Goal: Check status: Check status

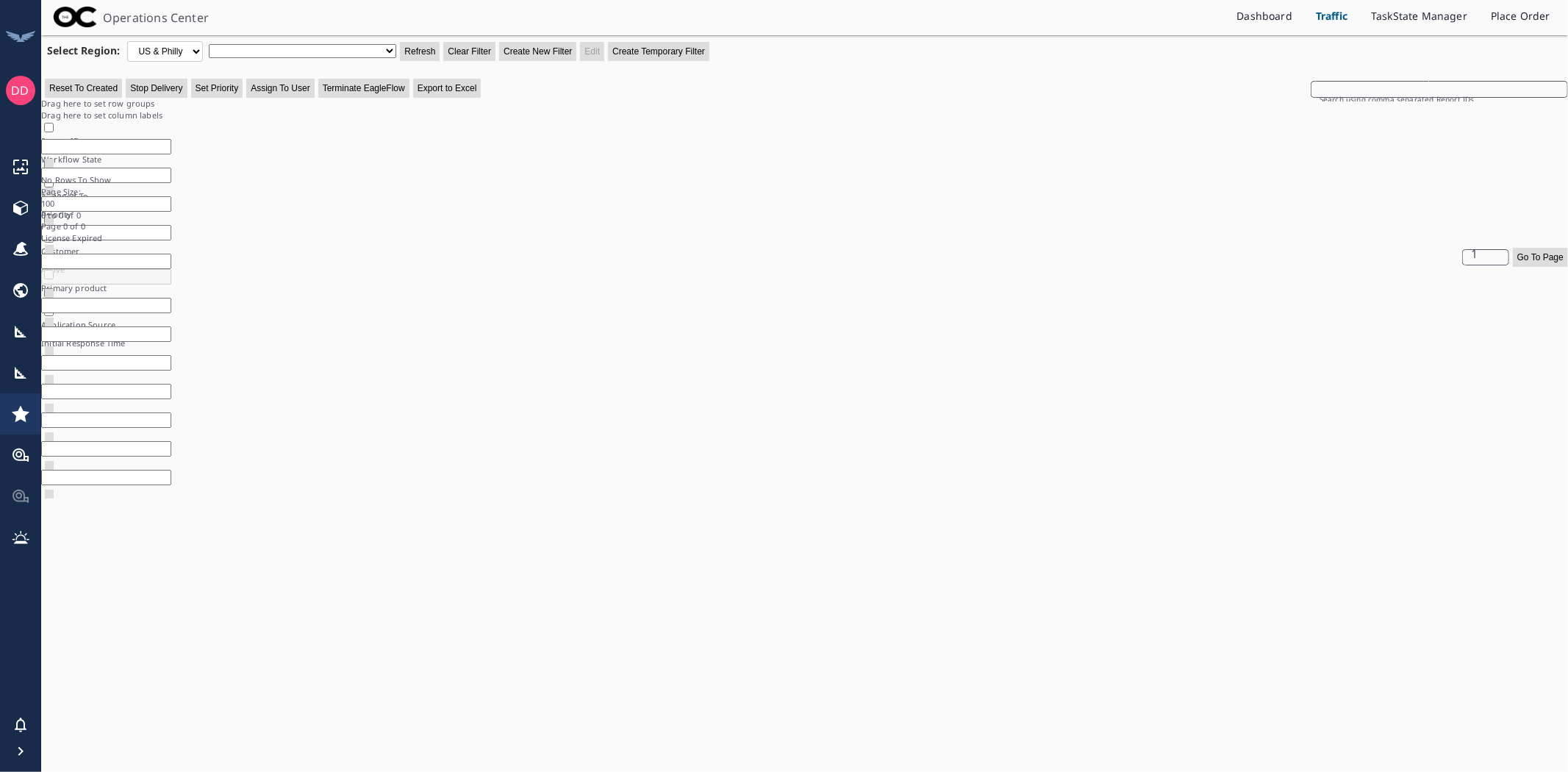
drag, startPoint x: 0, startPoint y: 0, endPoint x: 261, endPoint y: 48, distance: 265.4
click at [261, 48] on select at bounding box center [302, 51] width 187 height 14
click at [208, 44] on select "***DUETODAY ***DUETOMORROW ***PropertyData **ASSESS **Assigned to DROP **Bluepr…" at bounding box center [302, 51] width 187 height 14
click at [331, 54] on select "***DUETODAY ***DUETOMORROW ***PropertyData **ASSESS **Assigned to DROP **Bluepr…" at bounding box center [302, 51] width 187 height 14
click at [208, 44] on select "***DUETODAY ***DUETOMORROW ***PropertyData **ASSESS **Assigned to DROP **Bluepr…" at bounding box center [302, 51] width 187 height 14
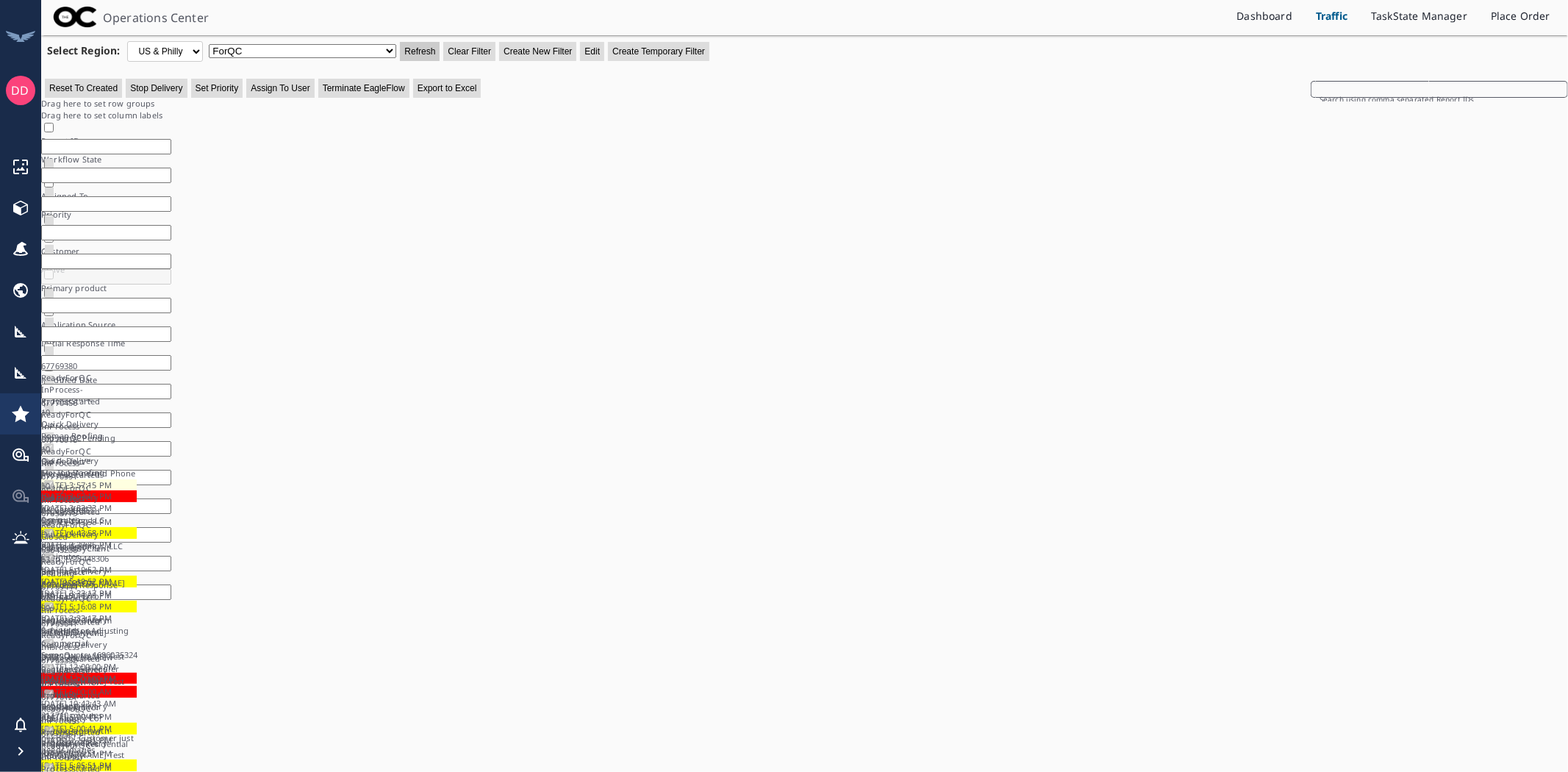
click at [421, 52] on button "Refresh" at bounding box center [419, 52] width 39 height 19
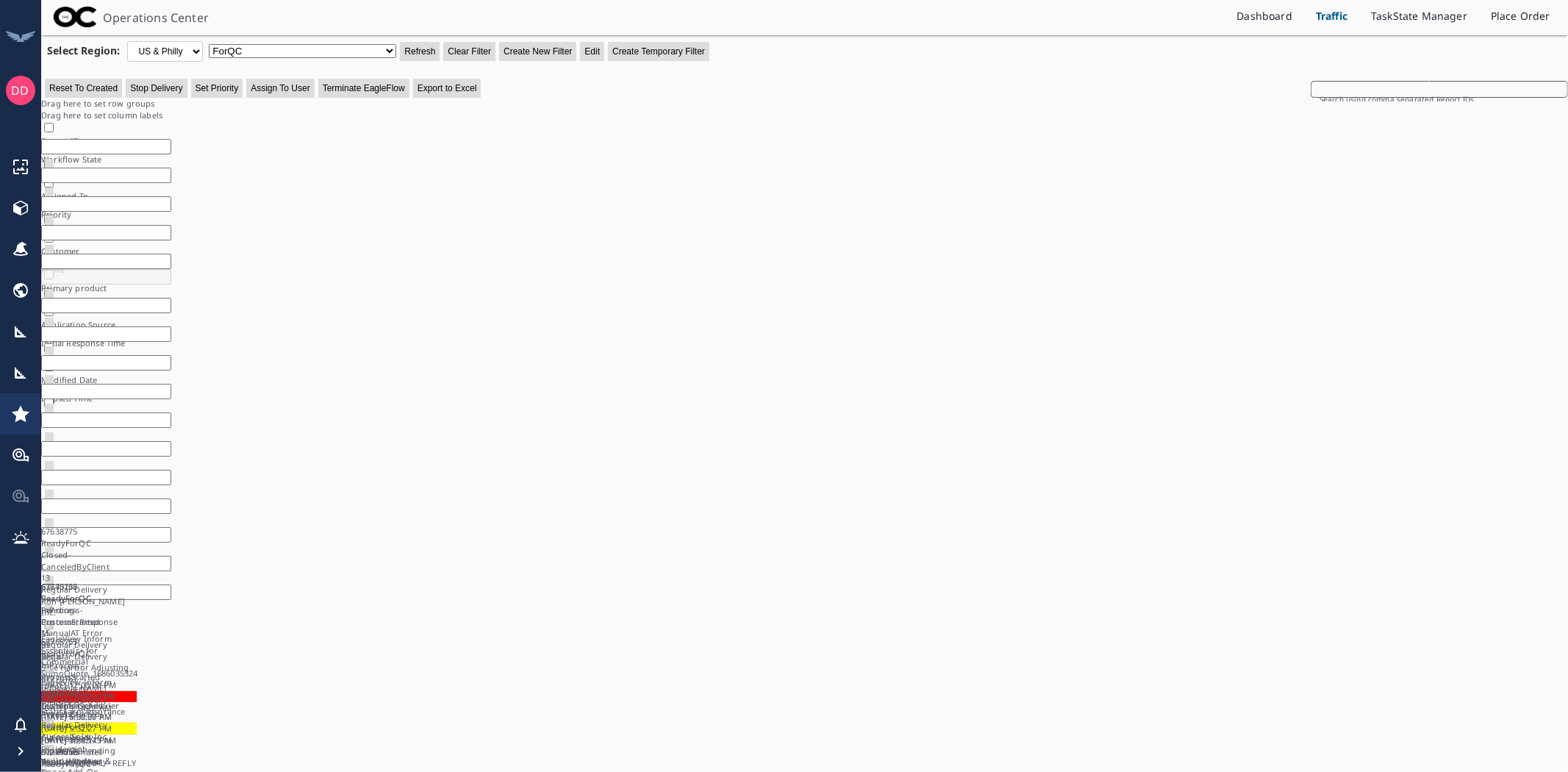
drag, startPoint x: 1045, startPoint y: 603, endPoint x: 870, endPoint y: 365, distance: 295.4
click at [1050, 599] on div "67638775 ReadyForQC Closed-CanceledByClient 13 Regular Delivery Koh [PERSON_NAM…" at bounding box center [804, 709] width 1527 height 368
click at [424, 52] on button "Refresh" at bounding box center [419, 52] width 39 height 19
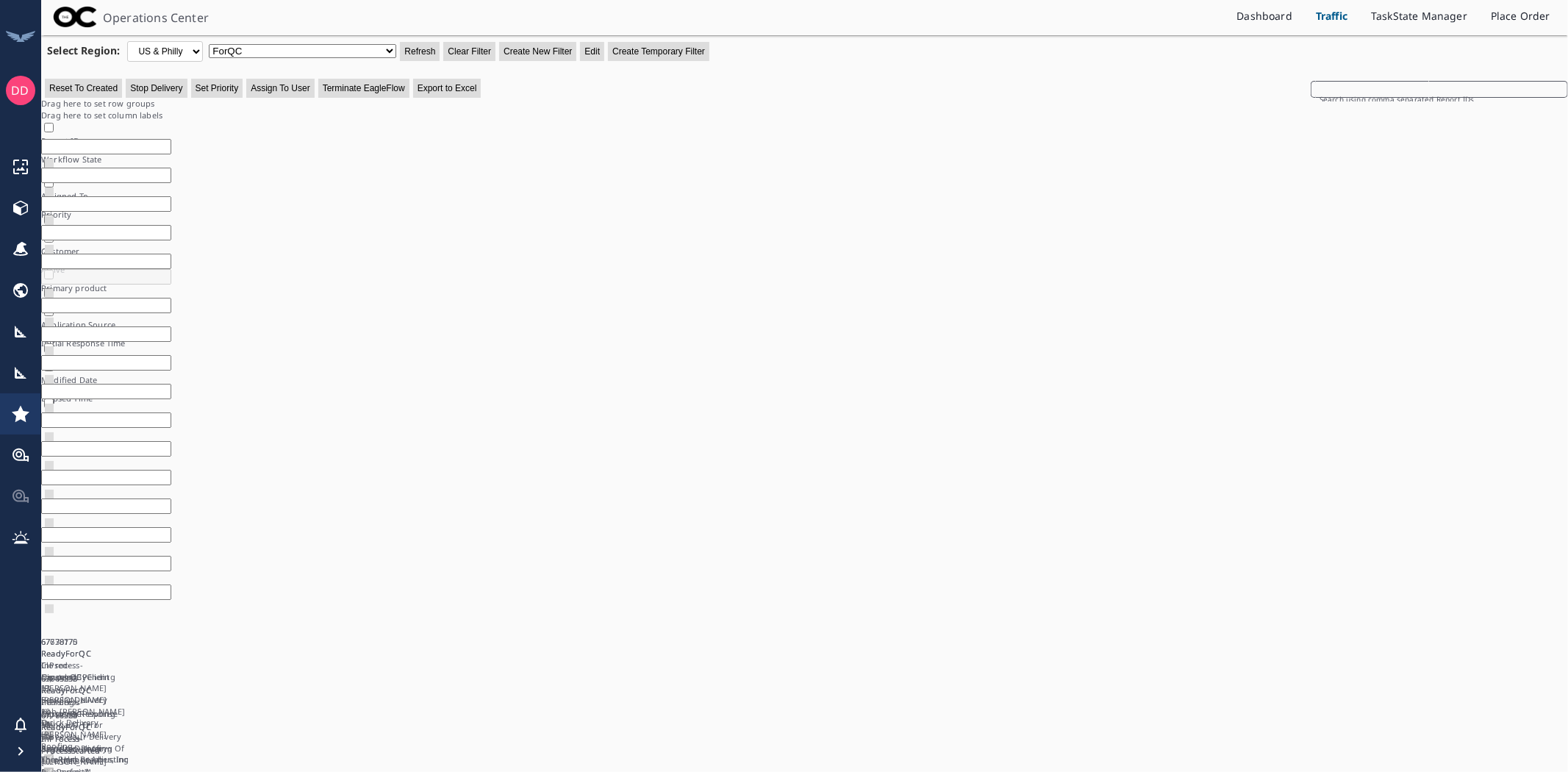
click at [1464, 718] on div "Operations Center Dashboard Traffic TaskState Manager Place Order Select Region…" at bounding box center [804, 386] width 1527 height 772
click at [403, 44] on button "Refresh" at bounding box center [419, 52] width 39 height 19
drag, startPoint x: 408, startPoint y: 42, endPoint x: 761, endPoint y: 167, distance: 374.5
click at [409, 42] on button "Refresh" at bounding box center [419, 52] width 39 height 19
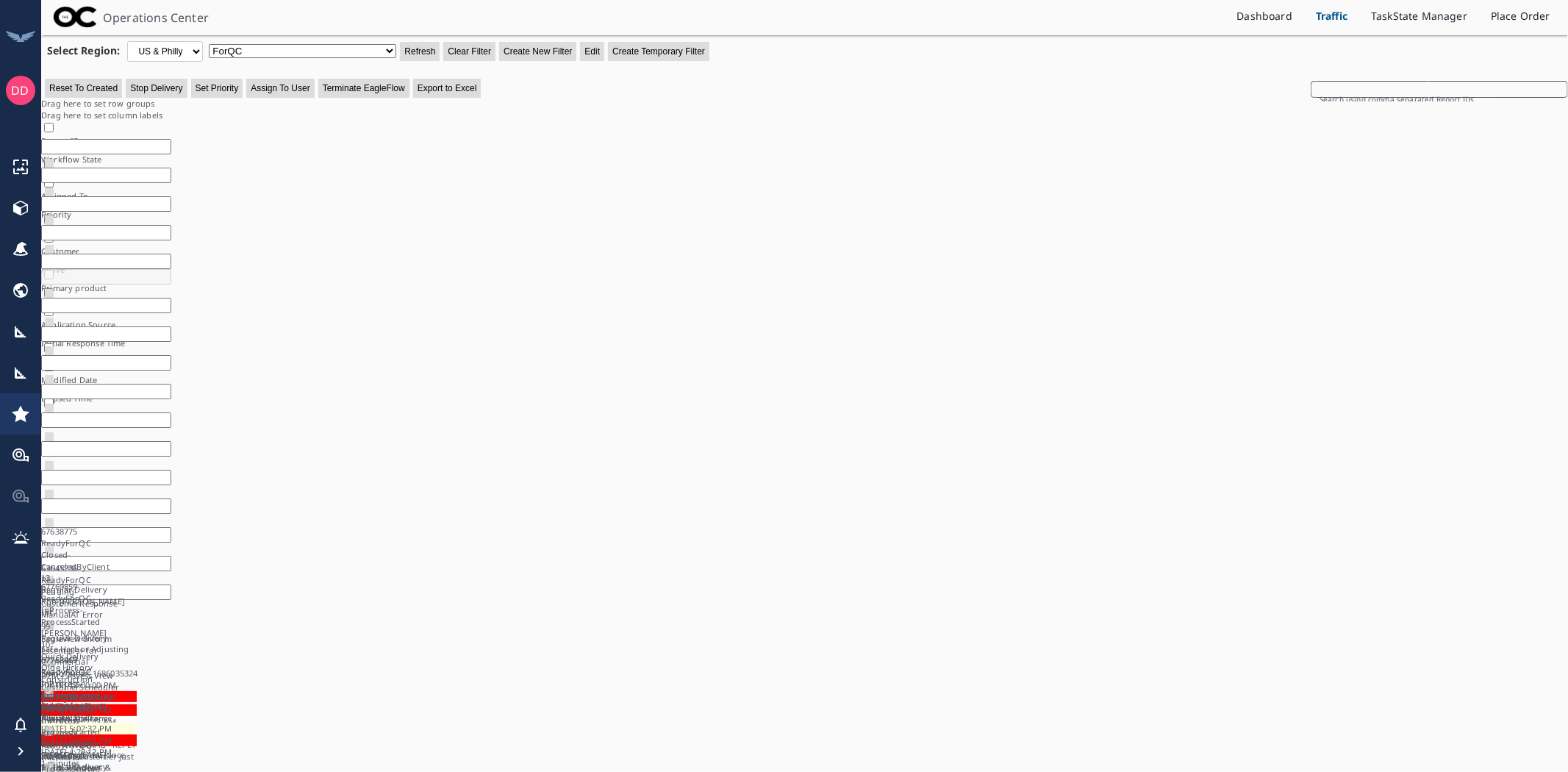
click at [1148, 562] on div "67638775 ReadyForQC Closed-CanceledByClient 13 Regular Delivery Koh [PERSON_NAM…" at bounding box center [804, 682] width 1527 height 350
click at [429, 49] on button "Refresh" at bounding box center [419, 52] width 39 height 19
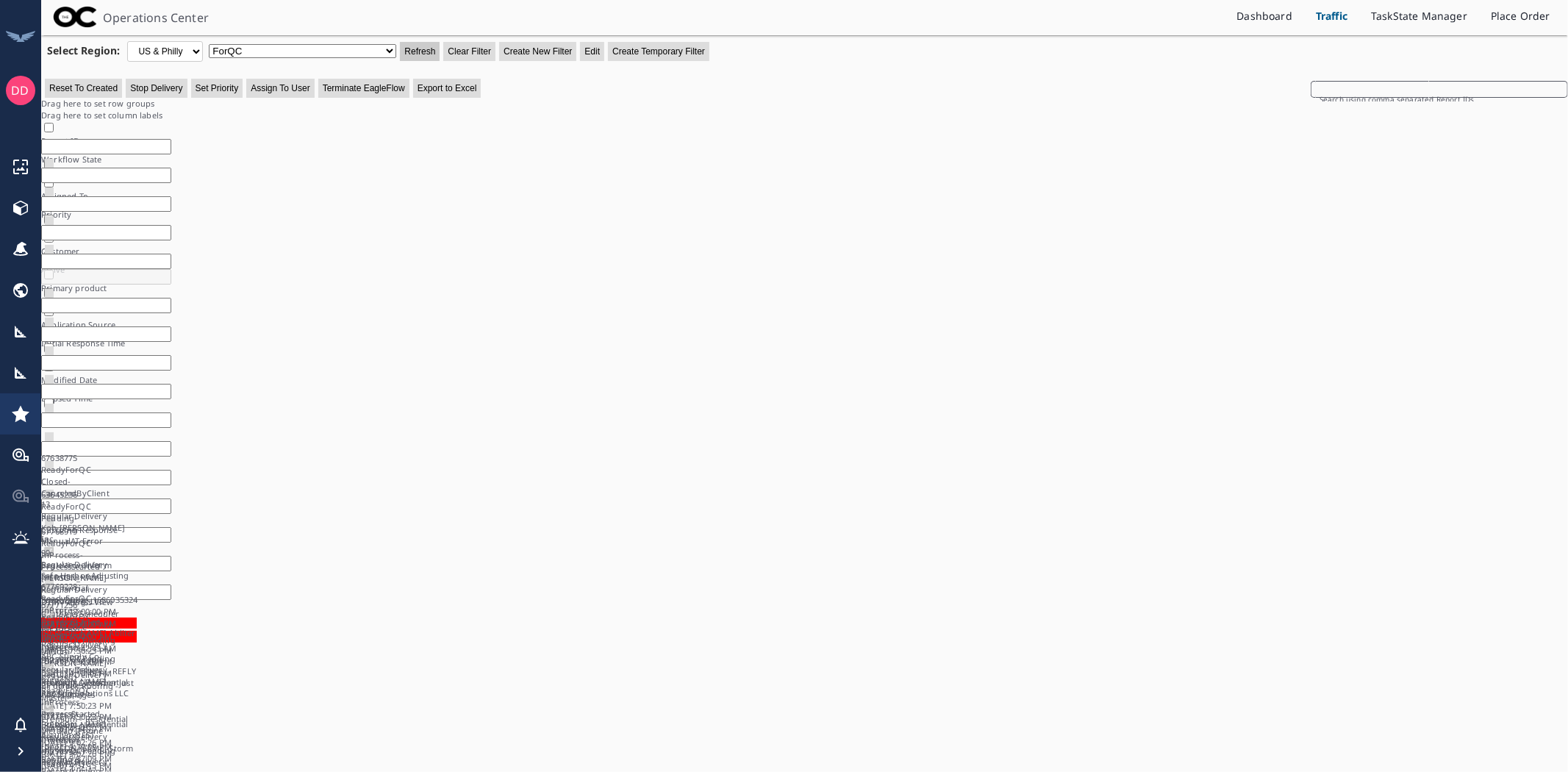
click at [434, 46] on button "Refresh" at bounding box center [419, 52] width 39 height 19
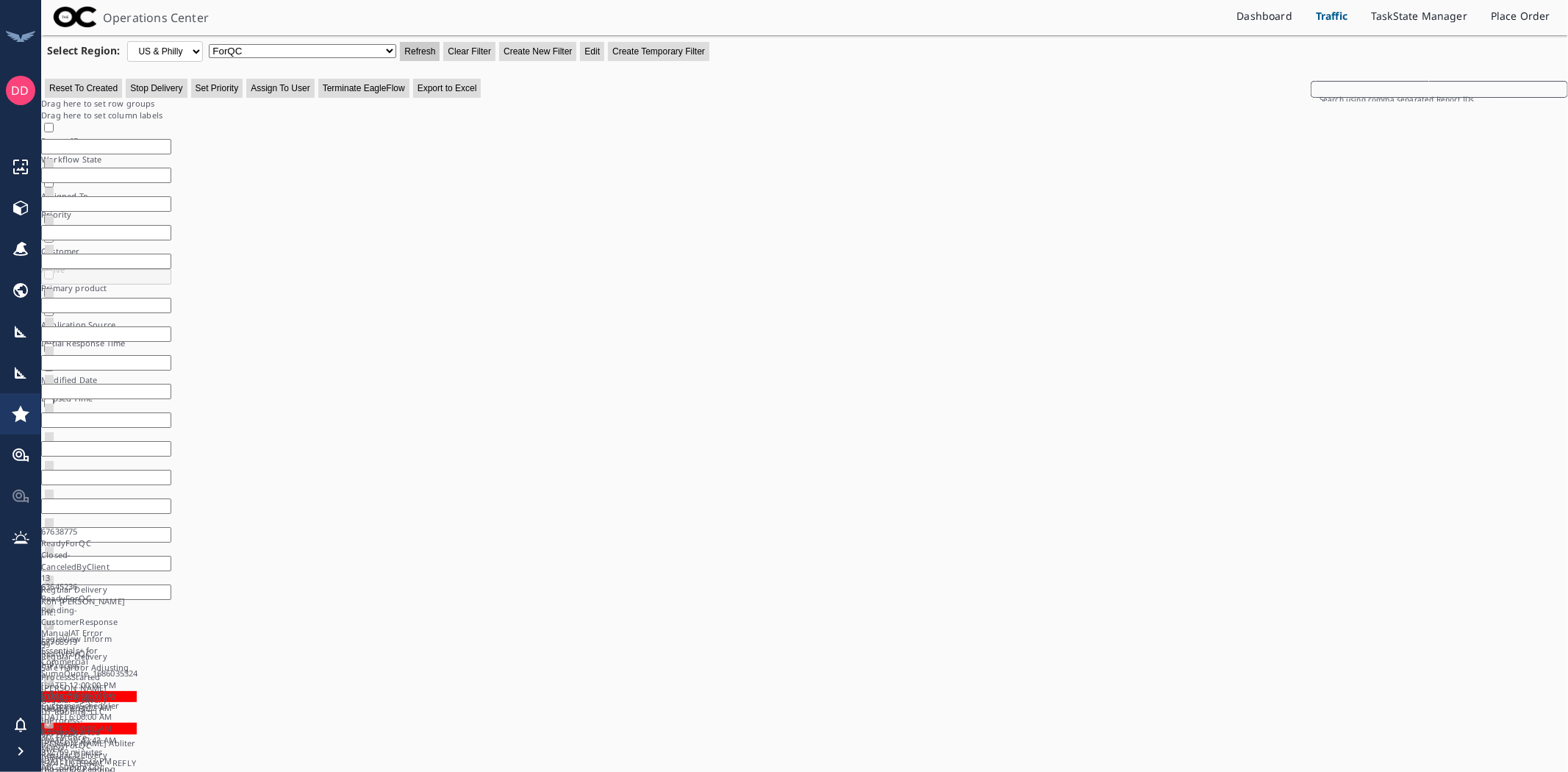
click at [434, 44] on button "Refresh" at bounding box center [419, 52] width 39 height 19
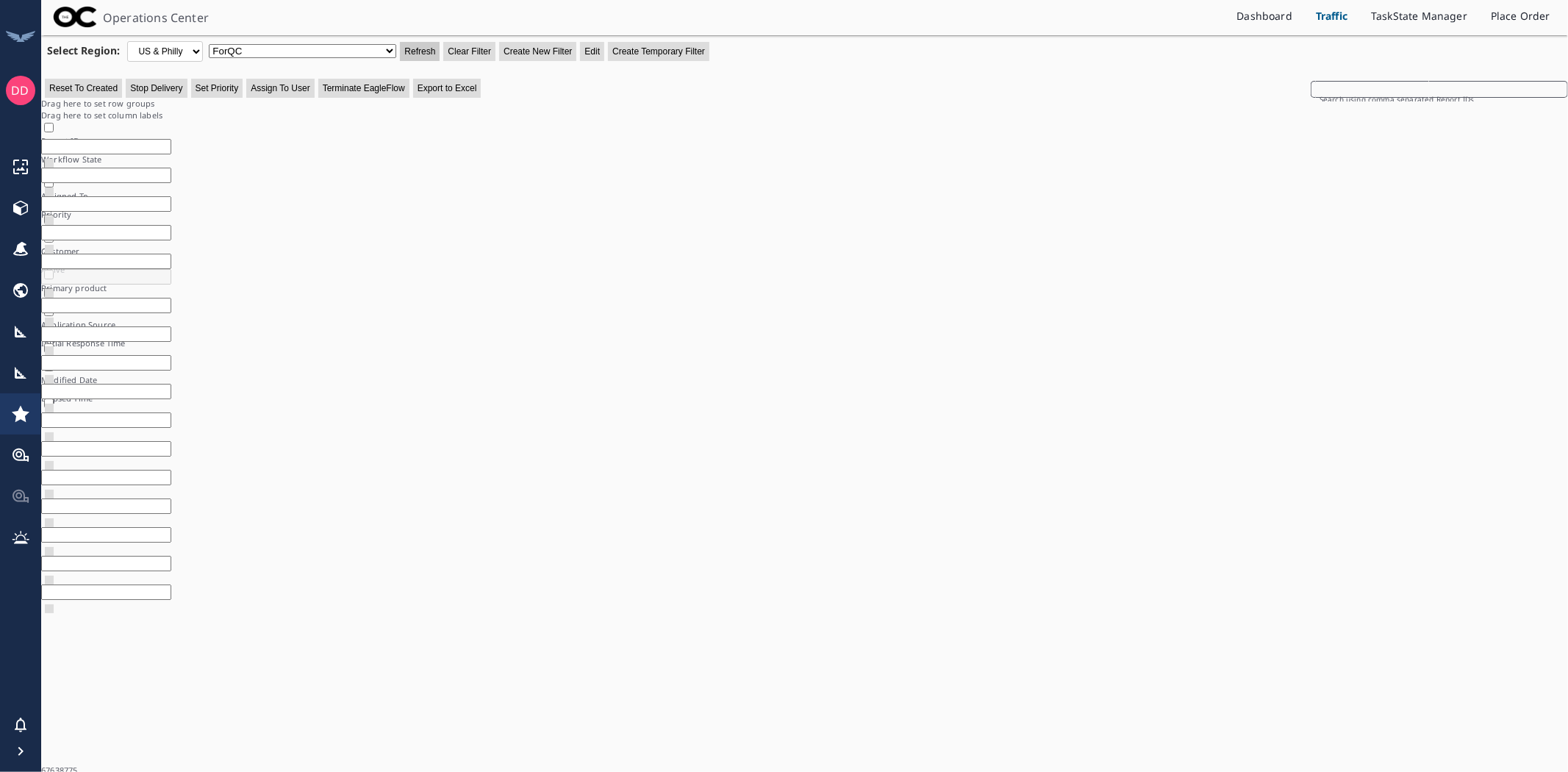
click at [428, 52] on button "Refresh" at bounding box center [419, 52] width 39 height 19
drag, startPoint x: 432, startPoint y: 45, endPoint x: 481, endPoint y: 64, distance: 52.6
click at [432, 45] on button "Refresh" at bounding box center [419, 52] width 39 height 19
click at [422, 42] on button "Refresh" at bounding box center [419, 52] width 39 height 19
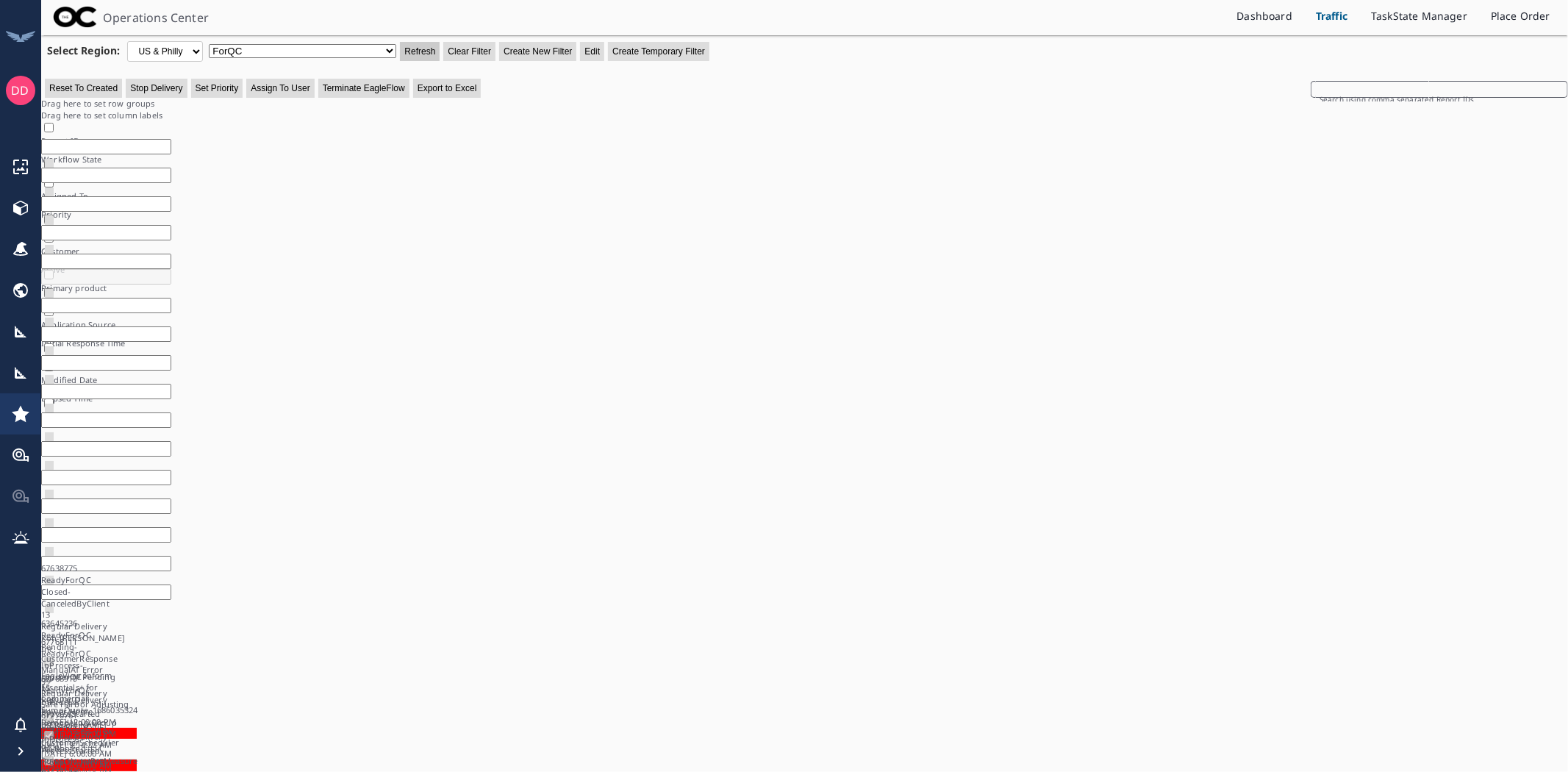
click at [415, 50] on button "Refresh" at bounding box center [419, 52] width 39 height 19
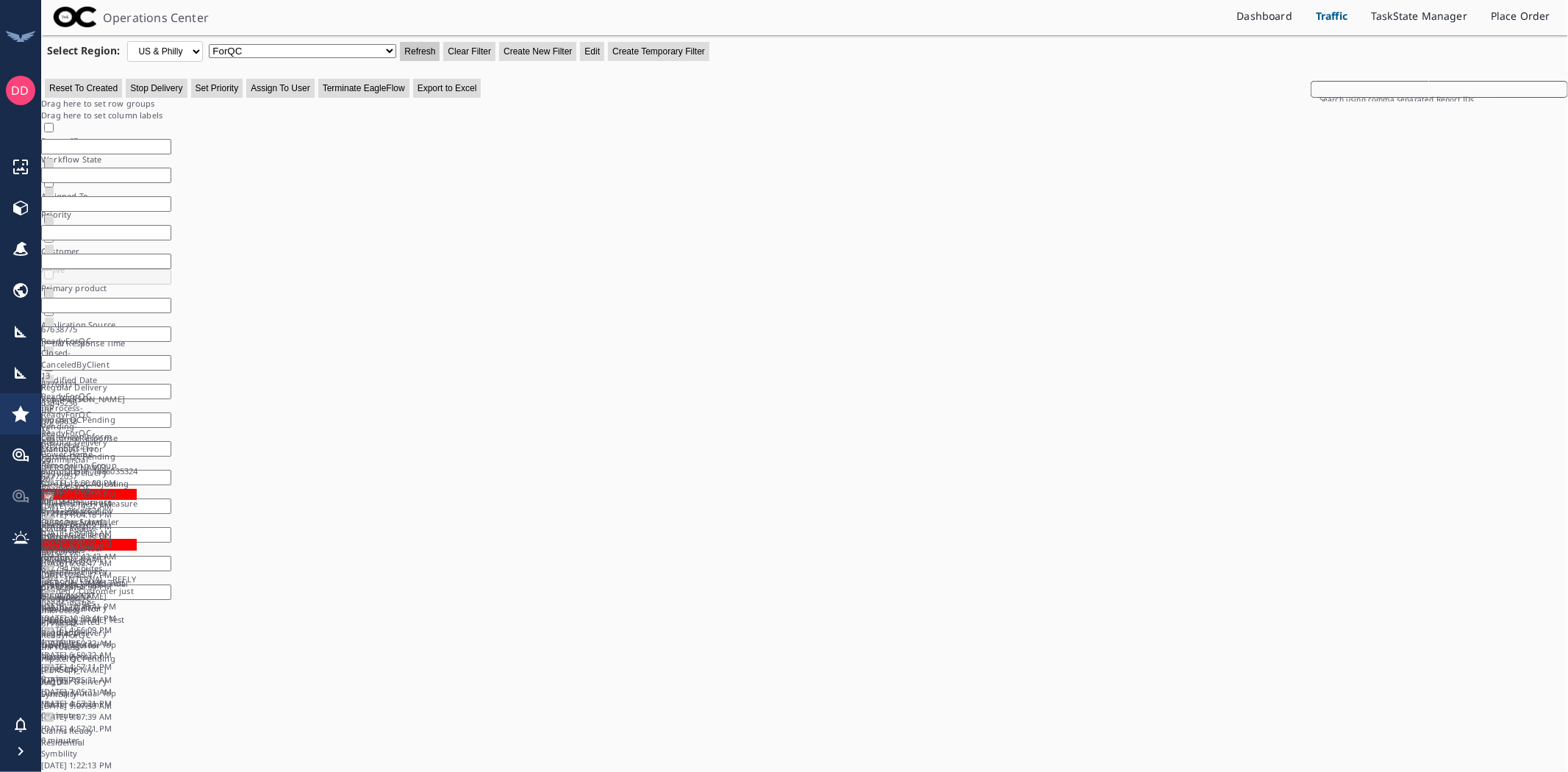
click at [420, 47] on button "Refresh" at bounding box center [419, 52] width 39 height 19
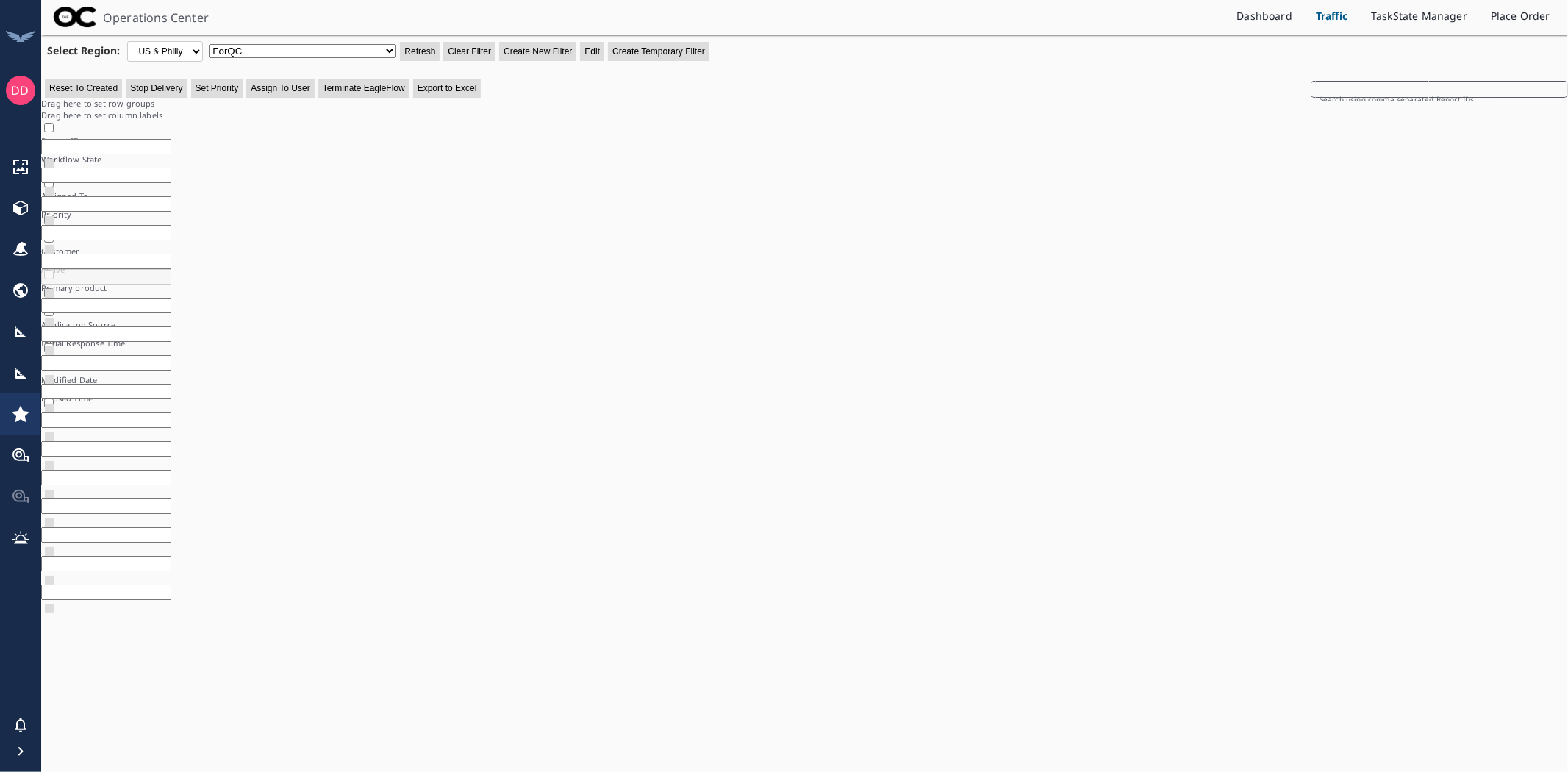
scroll to position [283, 0]
click at [422, 47] on button "Refresh" at bounding box center [419, 52] width 39 height 19
click at [418, 52] on button "Refresh" at bounding box center [419, 52] width 39 height 19
click at [421, 46] on button "Refresh" at bounding box center [419, 52] width 39 height 19
click at [414, 50] on button "Refresh" at bounding box center [419, 52] width 39 height 19
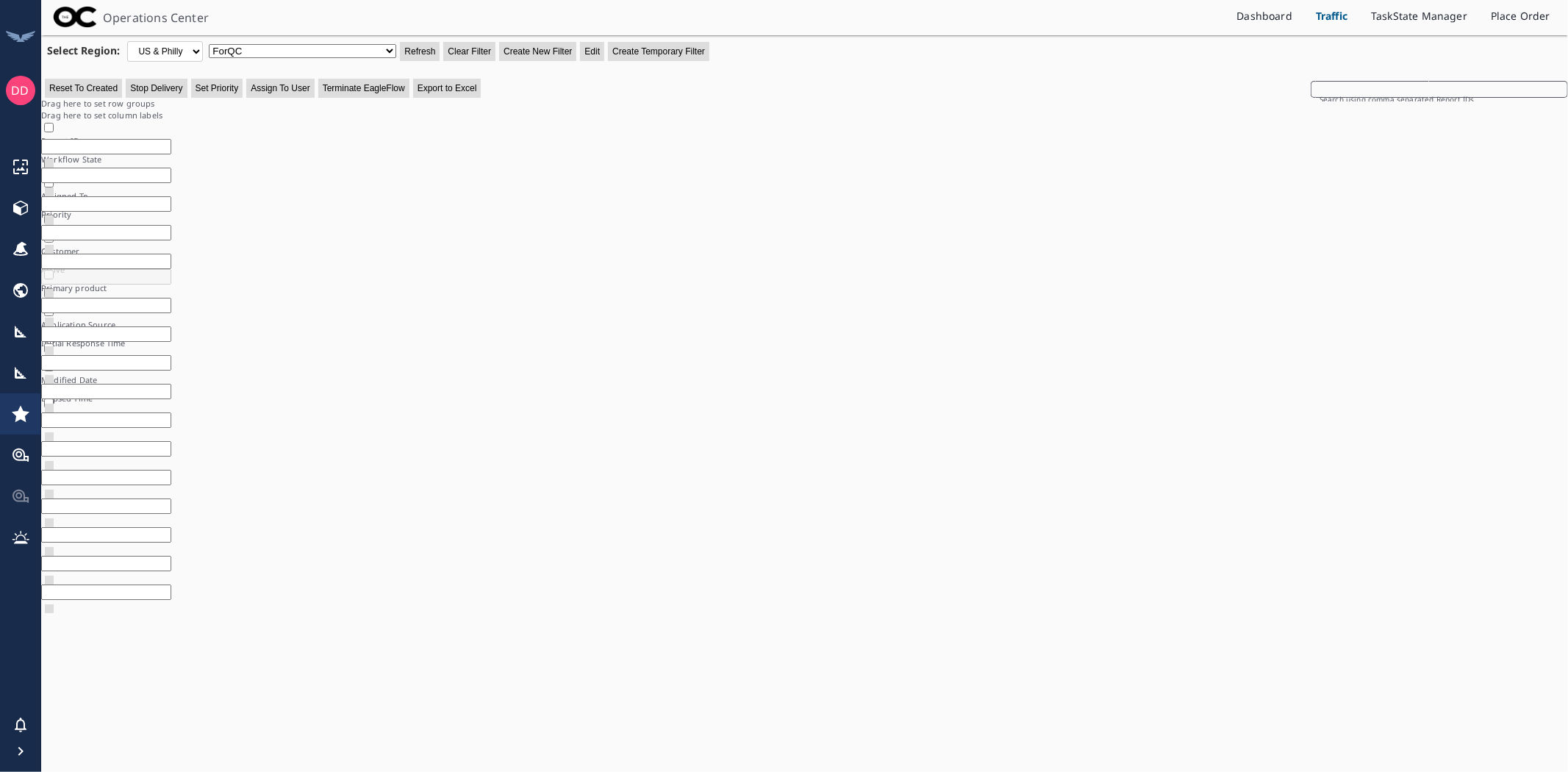
click at [1421, 726] on div "Operations Center Dashboard Traffic TaskState Manager Place Order Select Region…" at bounding box center [804, 386] width 1527 height 772
click at [428, 55] on button "Refresh" at bounding box center [419, 52] width 39 height 19
drag, startPoint x: 422, startPoint y: 50, endPoint x: 440, endPoint y: 55, distance: 18.7
click at [423, 50] on button "Refresh" at bounding box center [419, 52] width 39 height 19
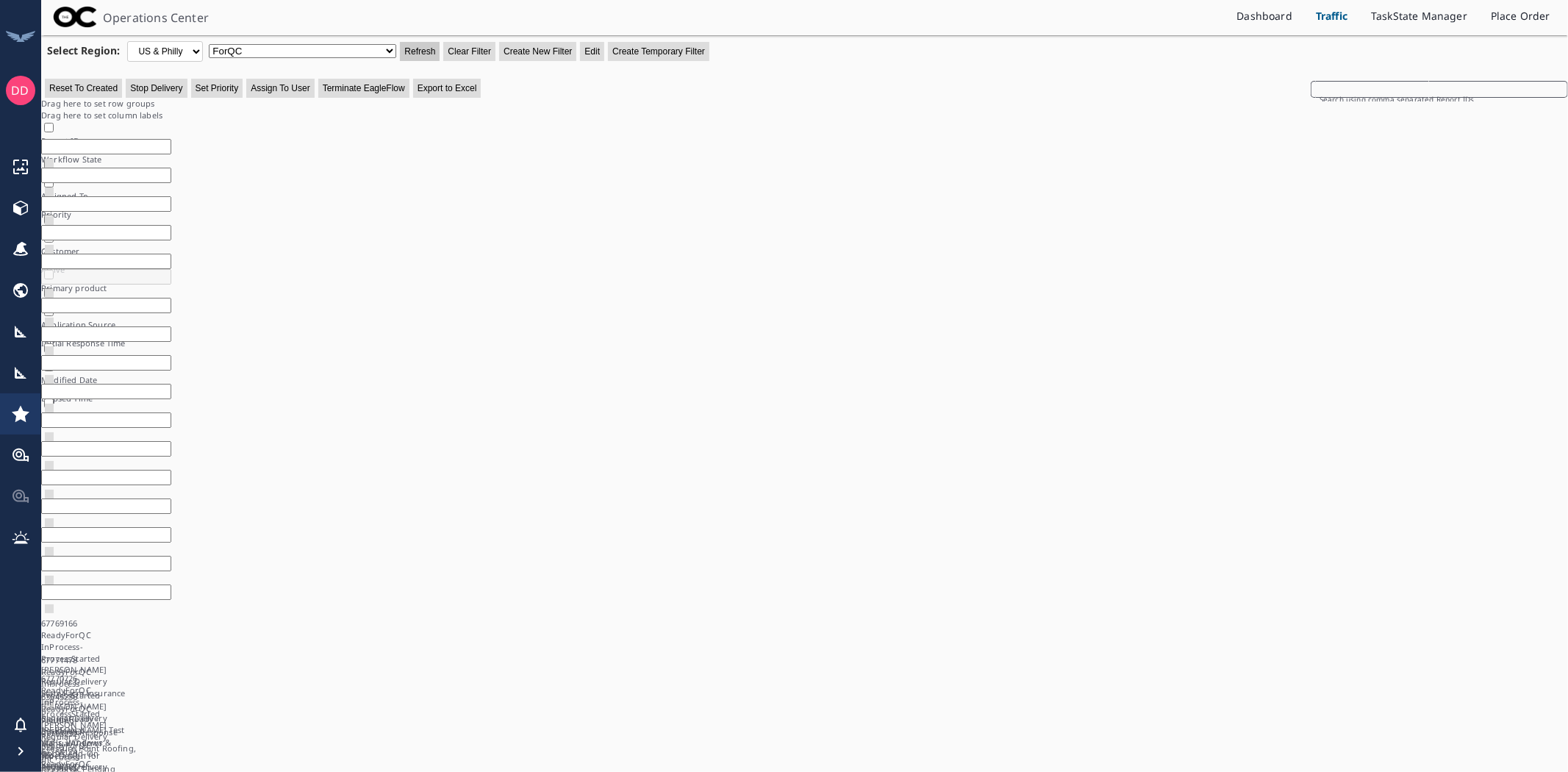
drag, startPoint x: 406, startPoint y: 41, endPoint x: 413, endPoint y: 47, distance: 9.2
click at [406, 42] on button "Refresh" at bounding box center [419, 52] width 39 height 19
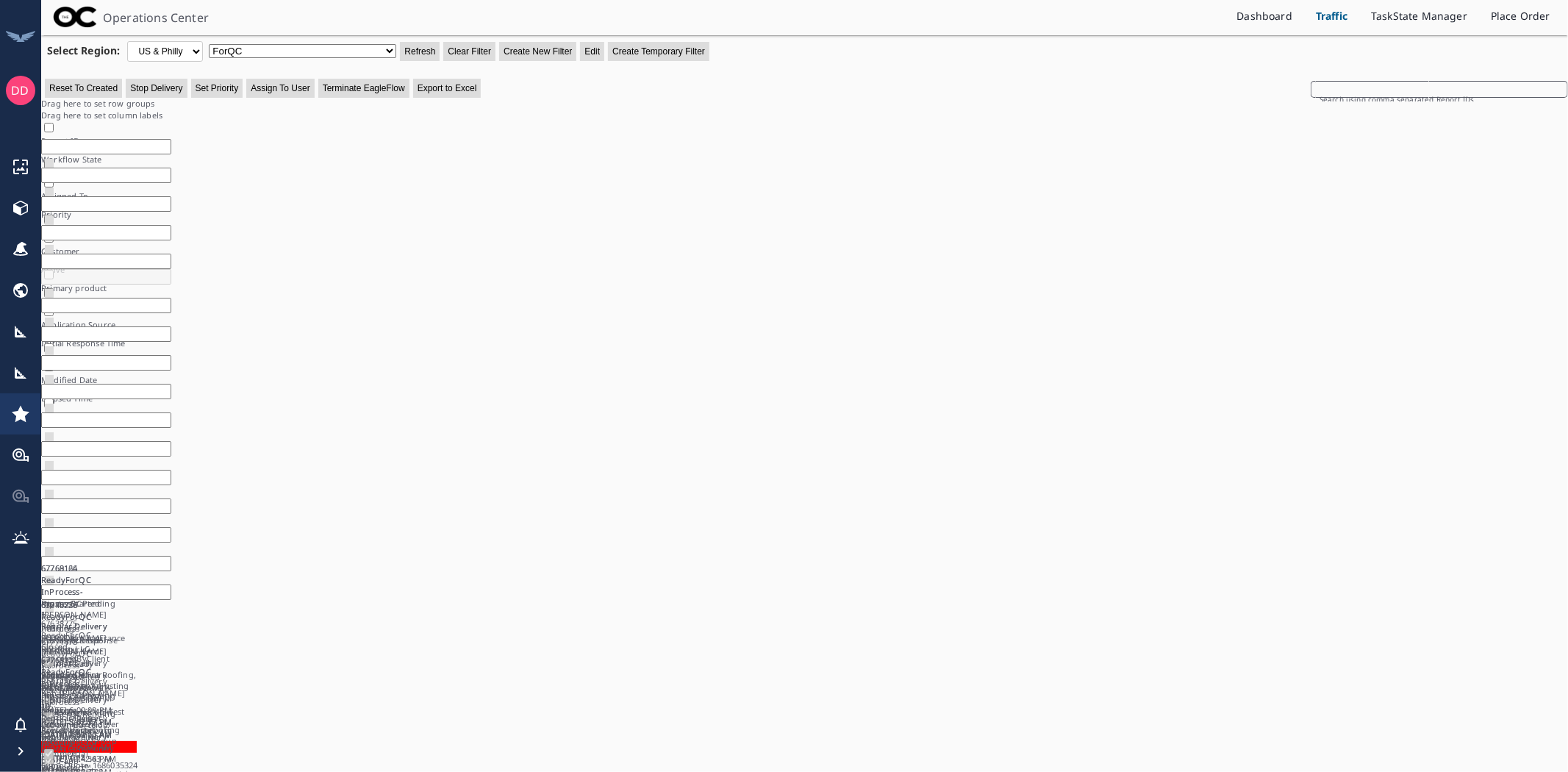
click at [1430, 542] on div "67771478 ReadyForQC InProcess-ProcessStarted [PERSON_NAME] Regular Delivery Sun…" at bounding box center [804, 599] width 1527 height 294
click at [1430, 515] on div "67771478 ReadyForQC InProcess-ProcessStarted [PERSON_NAME] Regular Delivery Sun…" at bounding box center [804, 599] width 1527 height 294
click at [418, 50] on button "Refresh" at bounding box center [419, 52] width 39 height 19
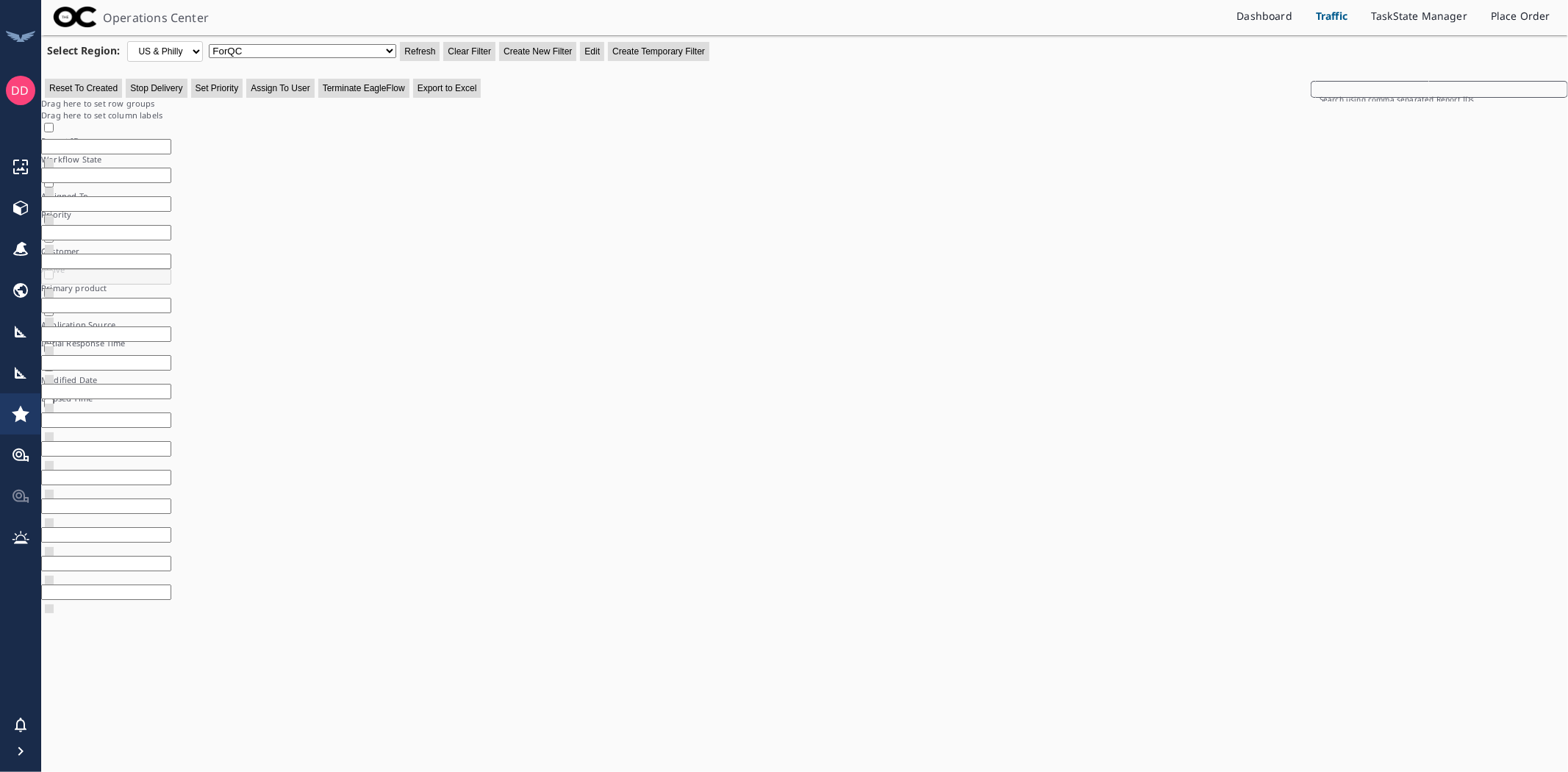
drag, startPoint x: 415, startPoint y: 48, endPoint x: 1421, endPoint y: 253, distance: 1026.7
click at [415, 48] on button "Refresh" at bounding box center [419, 52] width 39 height 19
click at [412, 53] on button "Refresh" at bounding box center [419, 52] width 39 height 19
click at [412, 47] on button "Refresh" at bounding box center [419, 52] width 39 height 19
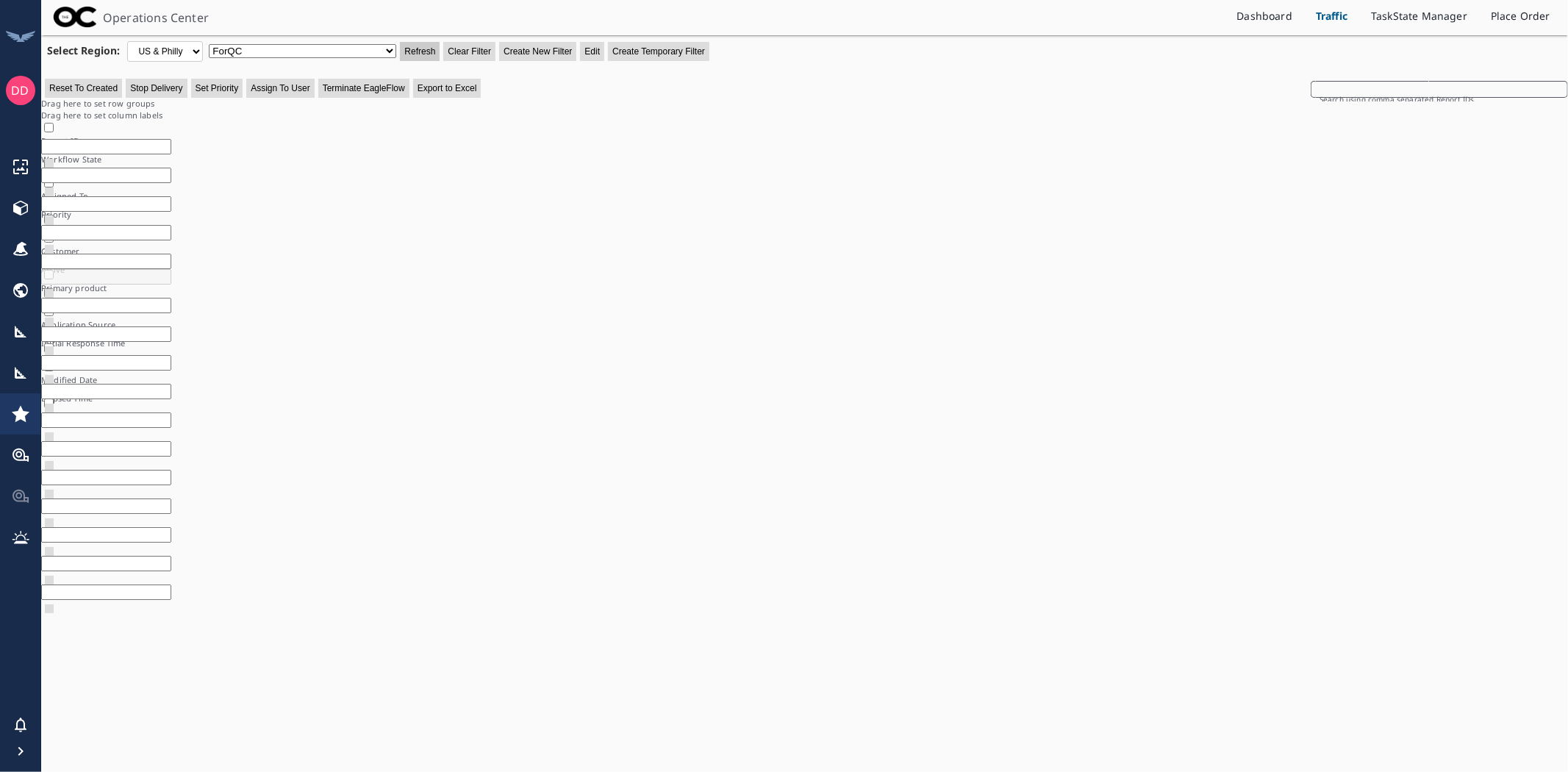
click at [422, 42] on button "Refresh" at bounding box center [419, 52] width 39 height 19
drag, startPoint x: 391, startPoint y: 45, endPoint x: 380, endPoint y: 55, distance: 14.9
click at [391, 45] on select "***DUETODAY ***DUETOMORROW ***PropertyData **ASSESS **Assigned to DROP **Bluepr…" at bounding box center [302, 51] width 187 height 14
click at [208, 44] on select "***DUETODAY ***DUETOMORROW ***PropertyData **ASSESS **Assigned to DROP **Bluepr…" at bounding box center [302, 51] width 187 height 14
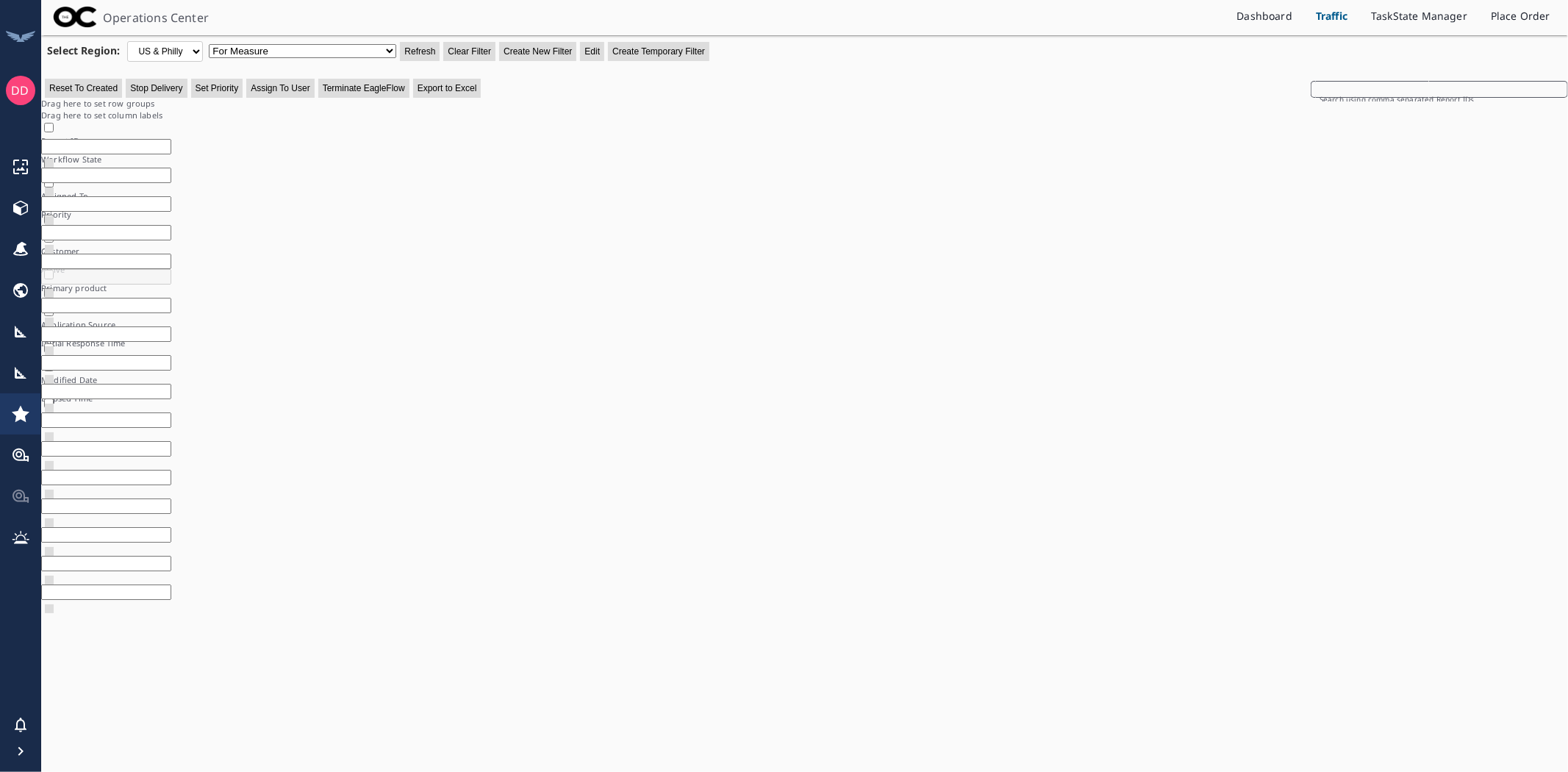
click at [384, 52] on select "***DUETODAY ***DUETOMORROW ***PropertyData **ASSESS **Assigned to DROP **Bluepr…" at bounding box center [302, 51] width 187 height 14
click at [208, 44] on select "***DUETODAY ***DUETOMORROW ***PropertyData **ASSESS **Assigned to DROP **Bluepr…" at bounding box center [302, 51] width 187 height 14
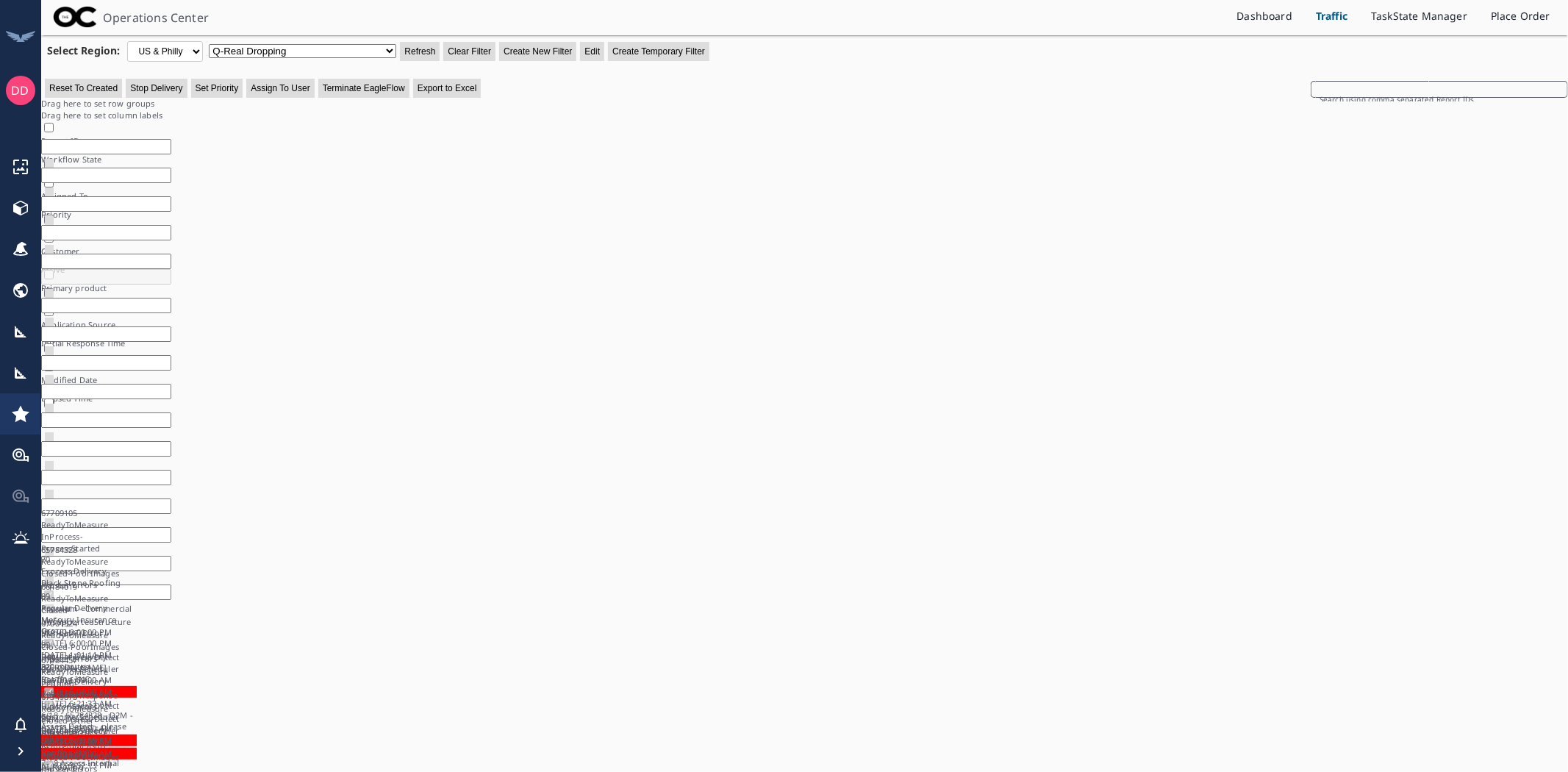
scroll to position [0, 0]
click at [368, 49] on select "***DUETODAY ***DUETOMORROW ***PropertyData **ASSESS **Assigned to DROP **Bluepr…" at bounding box center [302, 51] width 187 height 14
select select "659"
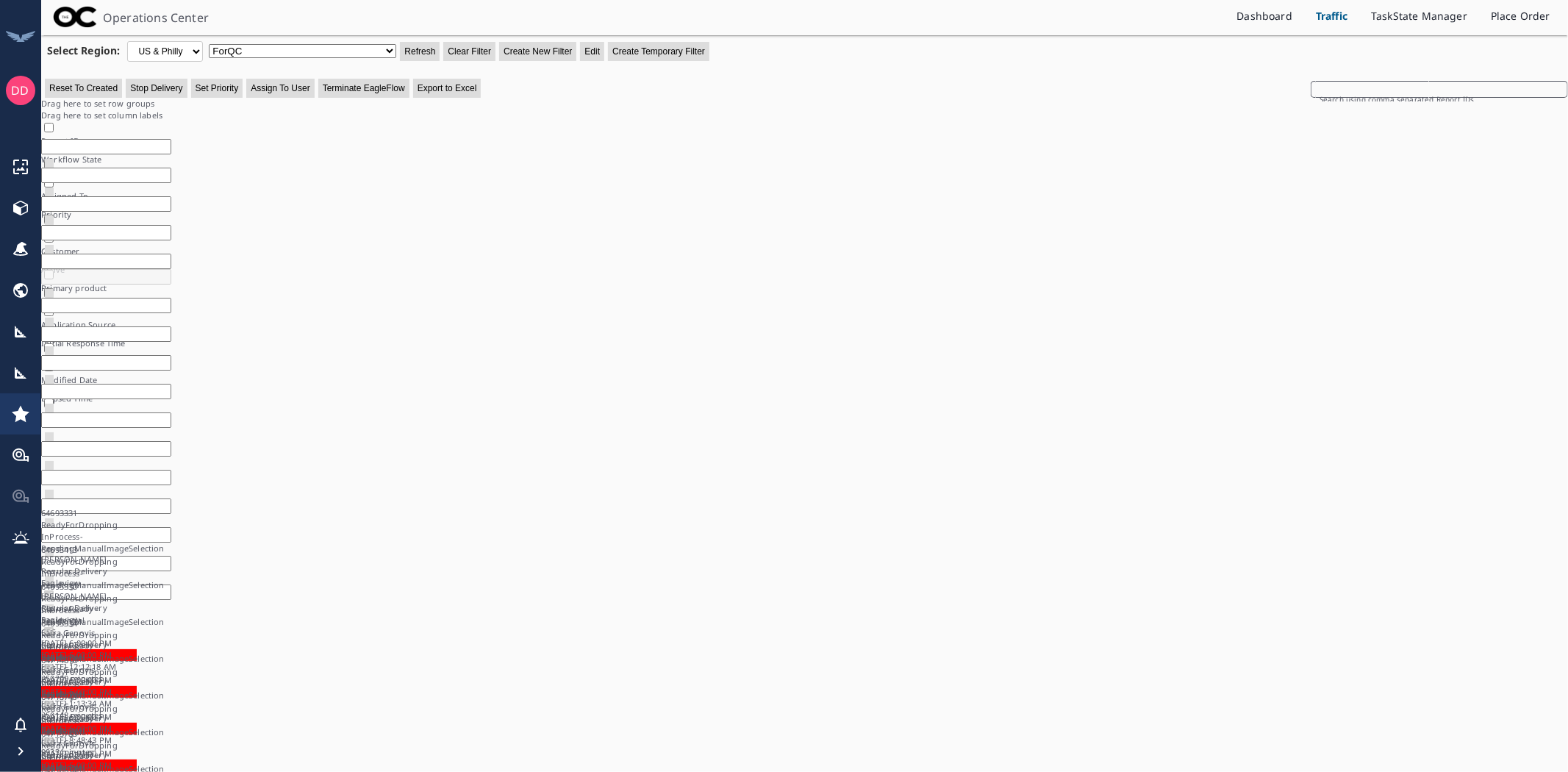
click at [208, 44] on select "***DUETODAY ***DUETOMORROW ***PropertyData **ASSESS **Assigned to DROP **Bluepr…" at bounding box center [302, 51] width 187 height 14
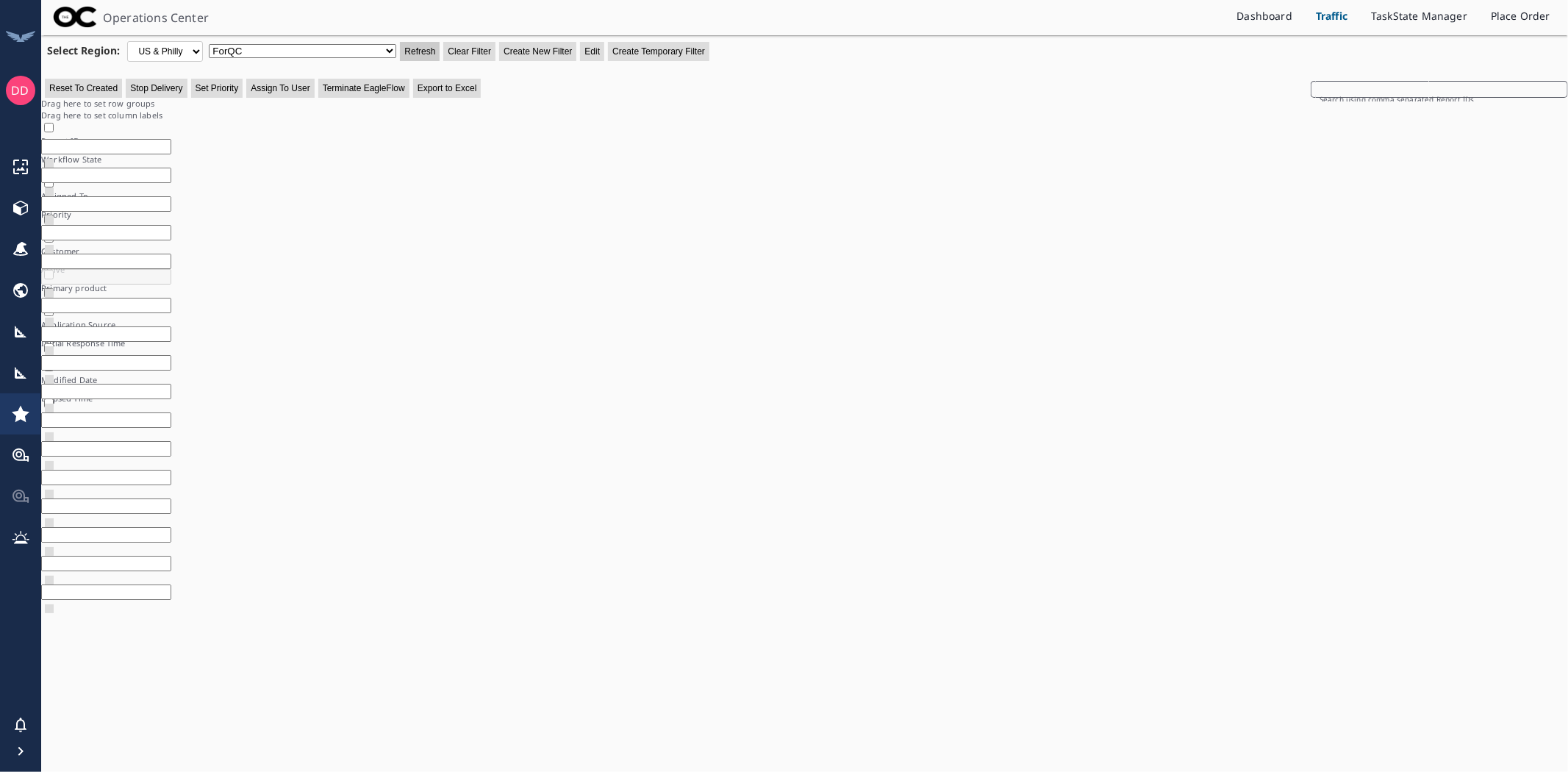
click at [415, 48] on button "Refresh" at bounding box center [419, 52] width 39 height 19
click at [418, 55] on button "Refresh" at bounding box center [419, 52] width 39 height 19
drag, startPoint x: 413, startPoint y: 54, endPoint x: 1125, endPoint y: 213, distance: 729.5
click at [415, 54] on button "Refresh" at bounding box center [419, 52] width 39 height 19
click at [422, 42] on button "Refresh" at bounding box center [419, 52] width 39 height 19
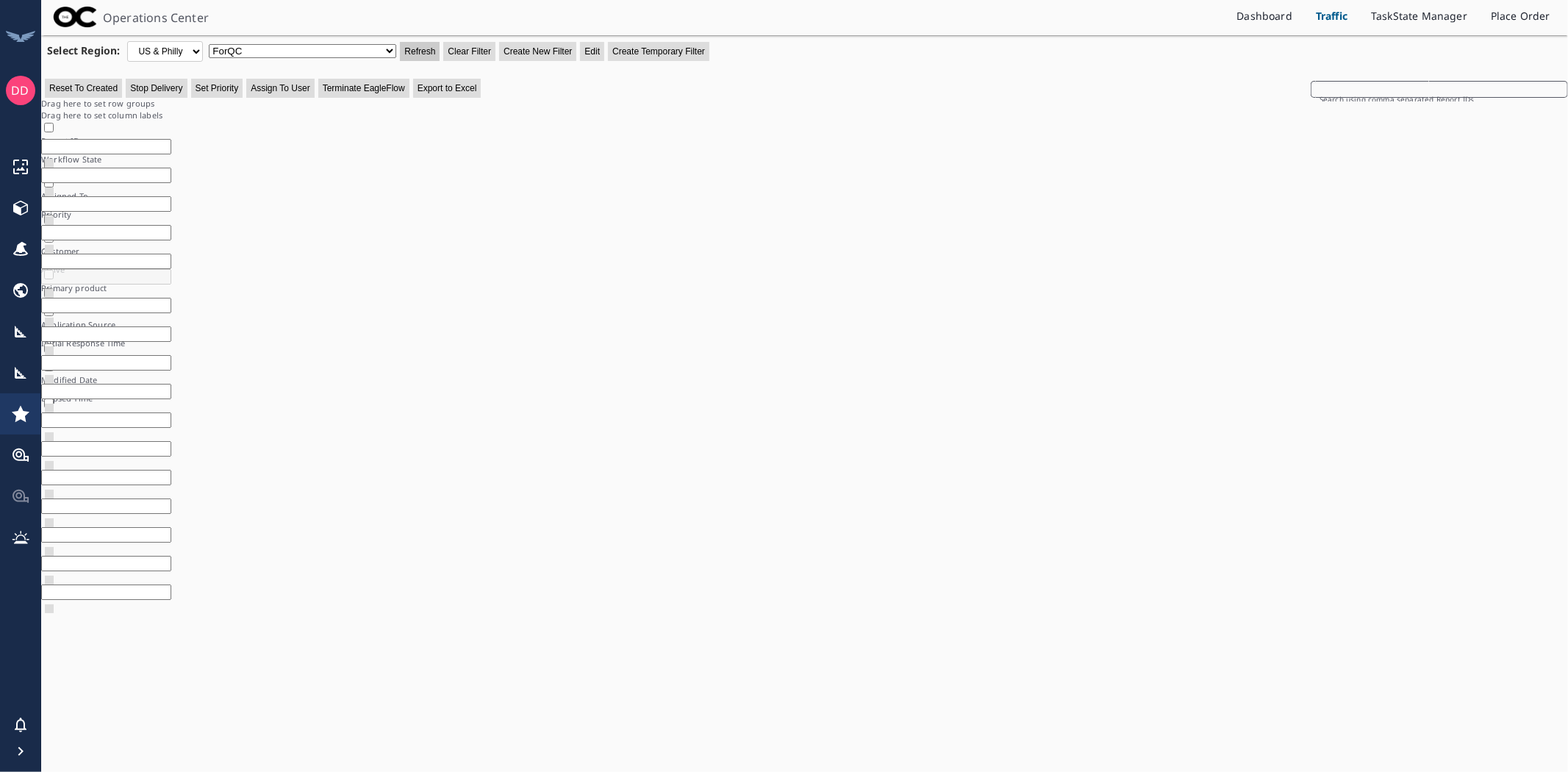
click at [431, 48] on button "Refresh" at bounding box center [419, 52] width 39 height 19
drag, startPoint x: 425, startPoint y: 45, endPoint x: 1495, endPoint y: 317, distance: 1104.0
click at [428, 46] on button "Refresh" at bounding box center [419, 52] width 39 height 19
click at [400, 42] on button "Refresh" at bounding box center [419, 52] width 39 height 19
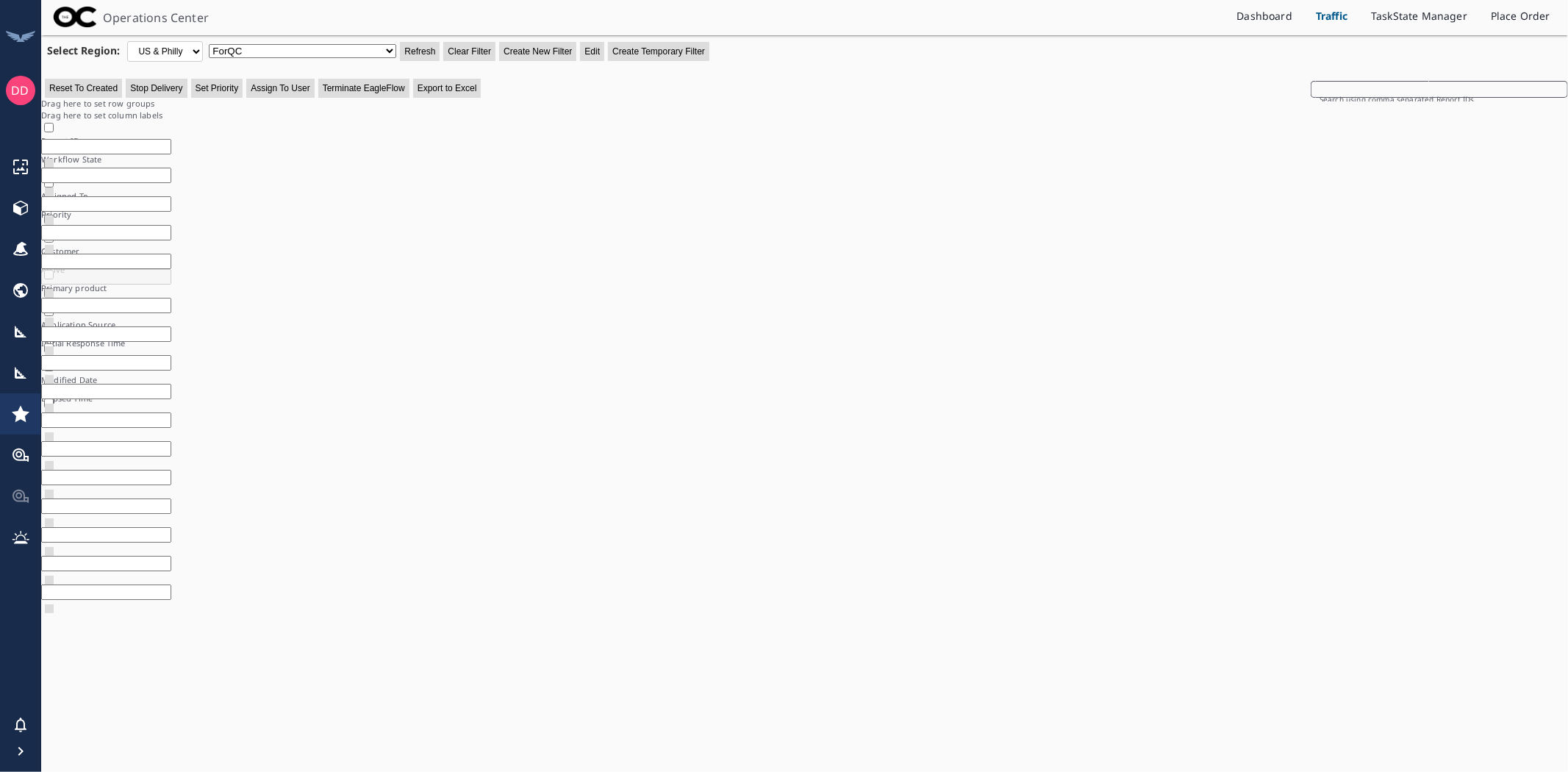
click at [400, 42] on button "Refresh" at bounding box center [419, 52] width 39 height 19
click at [427, 42] on button "Refresh" at bounding box center [419, 52] width 39 height 19
click at [425, 48] on button "Refresh" at bounding box center [419, 52] width 39 height 19
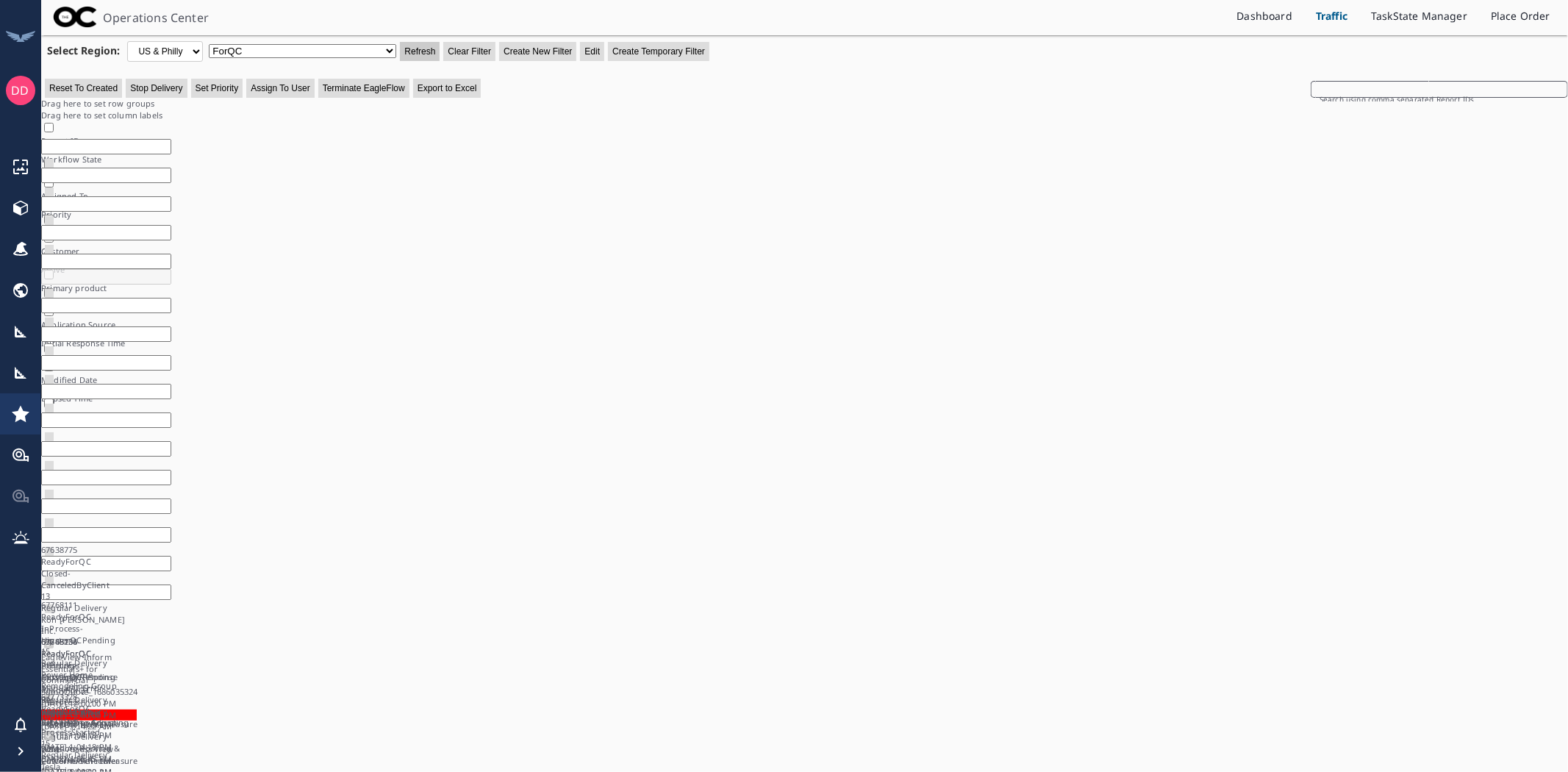
click at [416, 55] on button "Refresh" at bounding box center [419, 52] width 39 height 19
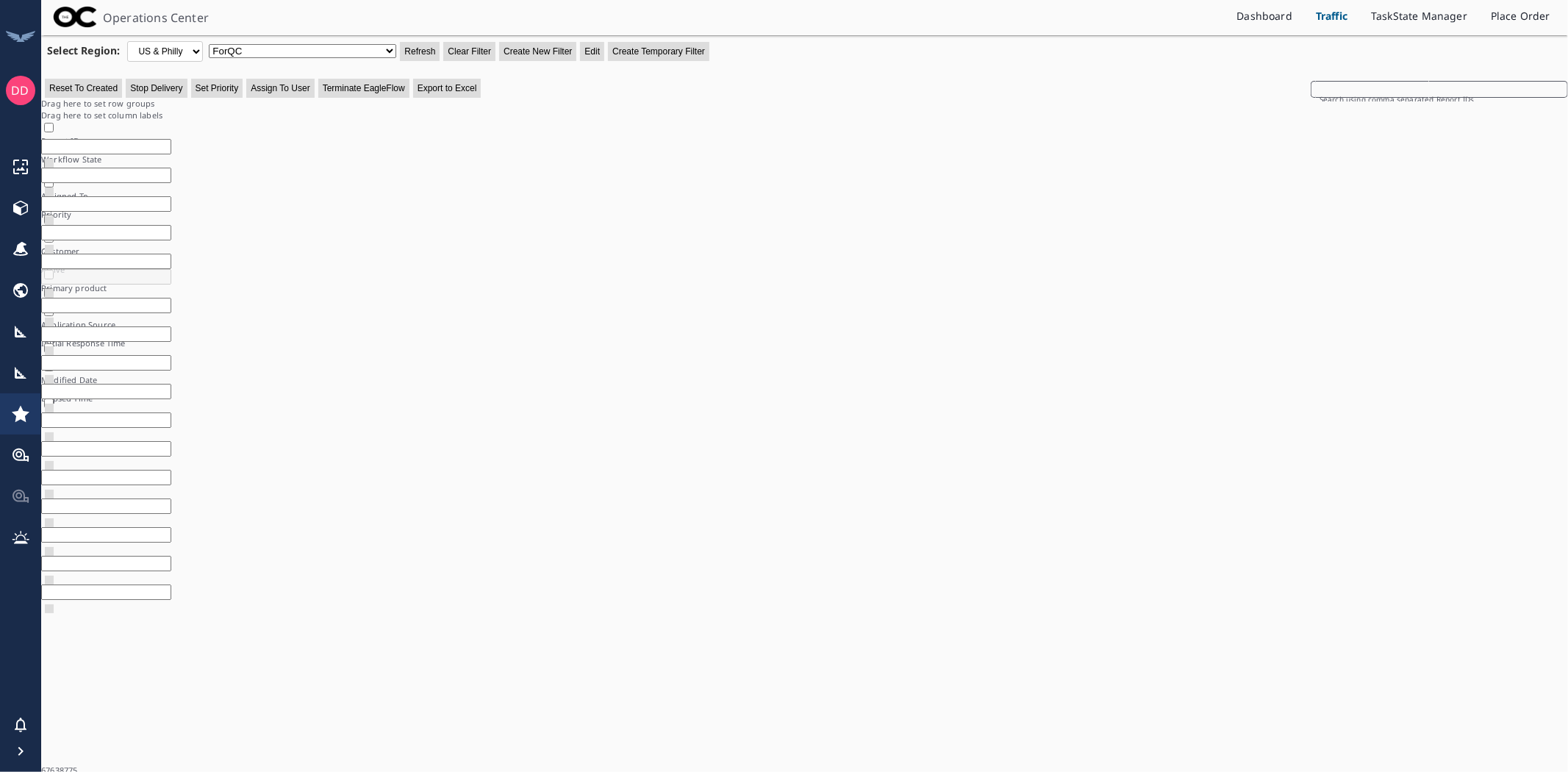
click at [423, 52] on button "Refresh" at bounding box center [419, 52] width 39 height 19
click at [392, 49] on select "***DUETODAY ***DUETOMORROW ***PropertyData **ASSESS **Assigned to DROP **Bluepr…" at bounding box center [302, 51] width 187 height 14
click at [208, 44] on select "***DUETODAY ***DUETOMORROW ***PropertyData **ASSESS **Assigned to DROP **Bluepr…" at bounding box center [302, 51] width 187 height 14
click at [391, 49] on select "***DUETODAY ***DUETOMORROW ***PropertyData **ASSESS **Assigned to DROP **Bluepr…" at bounding box center [302, 51] width 187 height 14
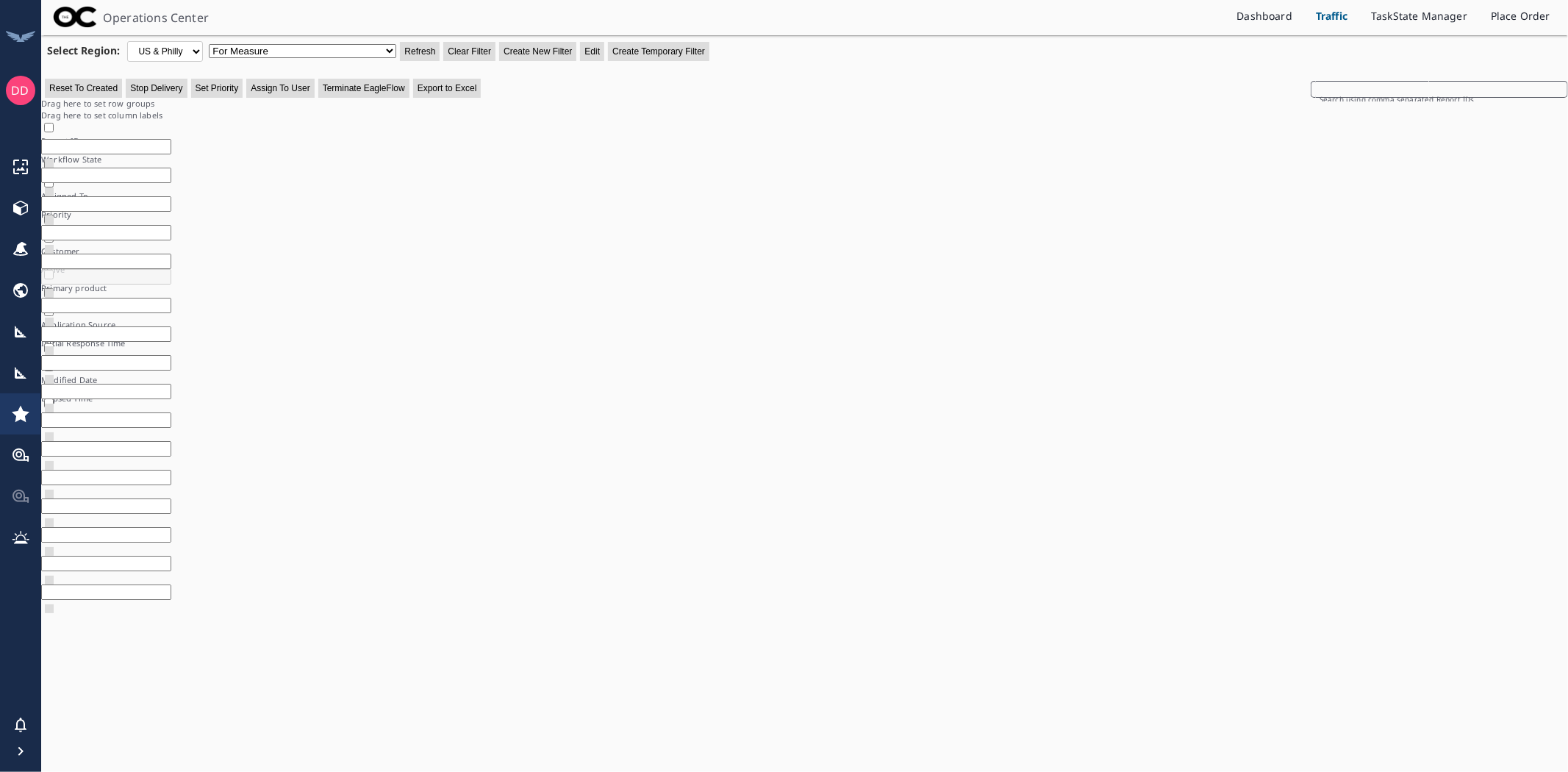
select select "659"
click at [208, 44] on select "***DUETODAY ***DUETOMORROW ***PropertyData **ASSESS **Assigned to DROP **Bluepr…" at bounding box center [302, 51] width 187 height 14
click at [423, 55] on button "Refresh" at bounding box center [419, 52] width 39 height 19
click at [417, 49] on button "Refresh" at bounding box center [419, 52] width 39 height 19
click at [1370, 720] on div "Operations Center Dashboard Traffic TaskState Manager Place Order Select Region…" at bounding box center [804, 386] width 1527 height 772
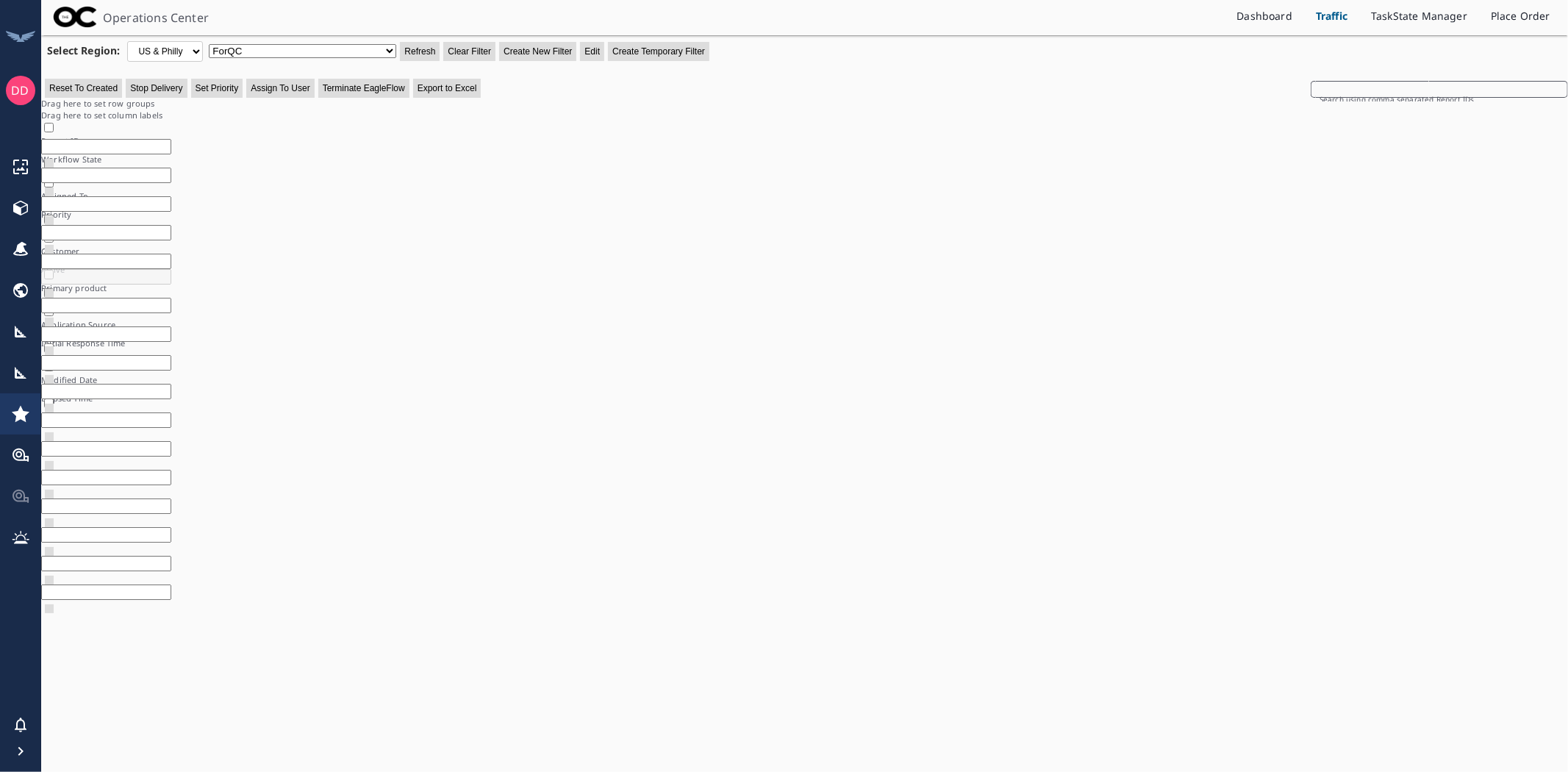
click at [1375, 725] on div "Operations Center Dashboard Traffic TaskState Manager Place Order Select Region…" at bounding box center [804, 386] width 1527 height 772
drag, startPoint x: 425, startPoint y: 52, endPoint x: 520, endPoint y: 126, distance: 120.4
click at [427, 52] on button "Refresh" at bounding box center [419, 52] width 39 height 19
